Goal: Find specific page/section: Find specific page/section

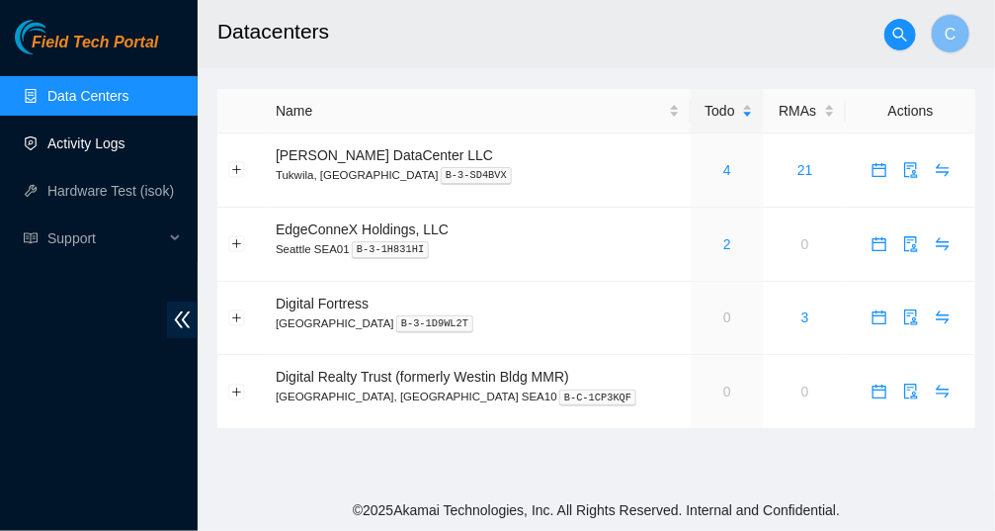
click at [99, 146] on link "Activity Logs" at bounding box center [86, 143] width 78 height 16
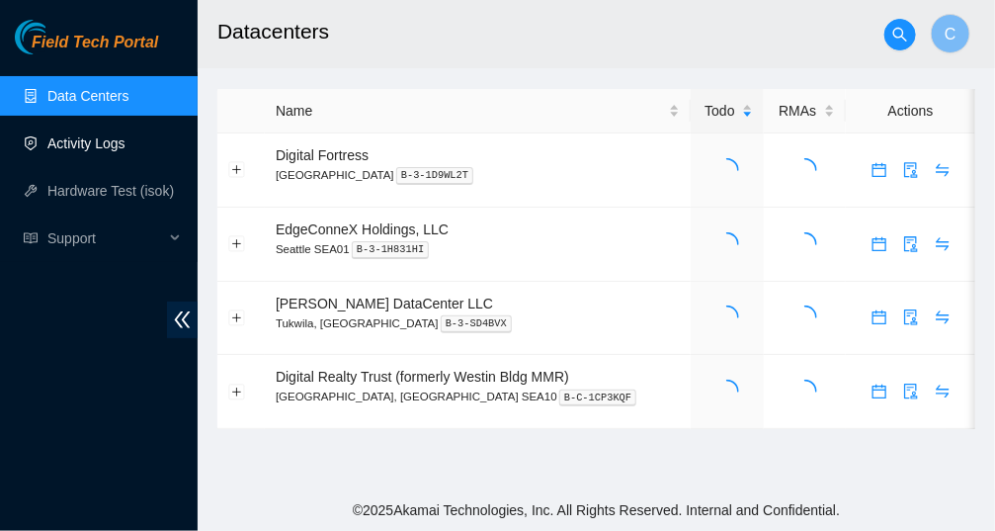
click at [95, 149] on link "Activity Logs" at bounding box center [86, 143] width 78 height 16
